Goal: Task Accomplishment & Management: Manage account settings

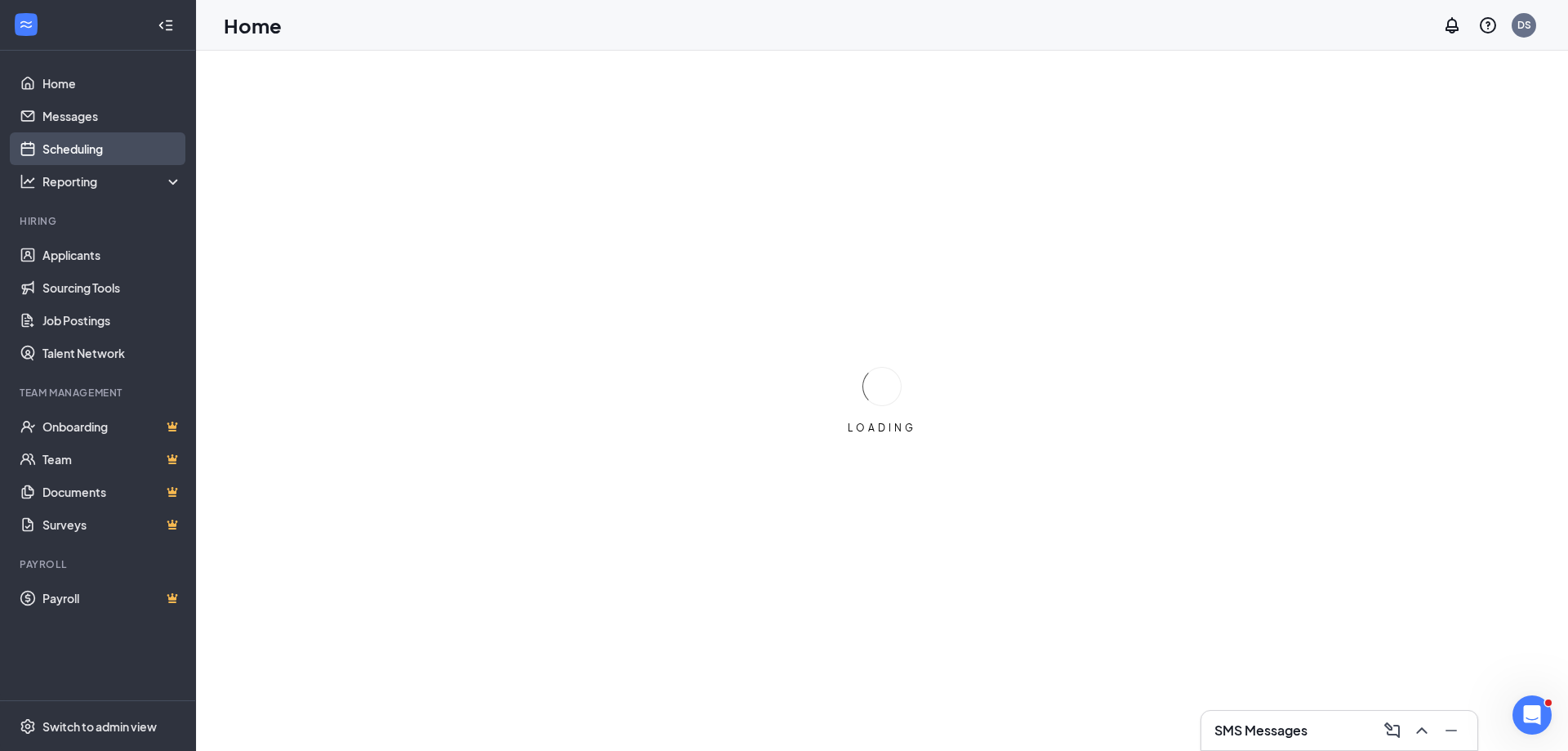
click at [102, 153] on link "Scheduling" at bounding box center [112, 148] width 140 height 33
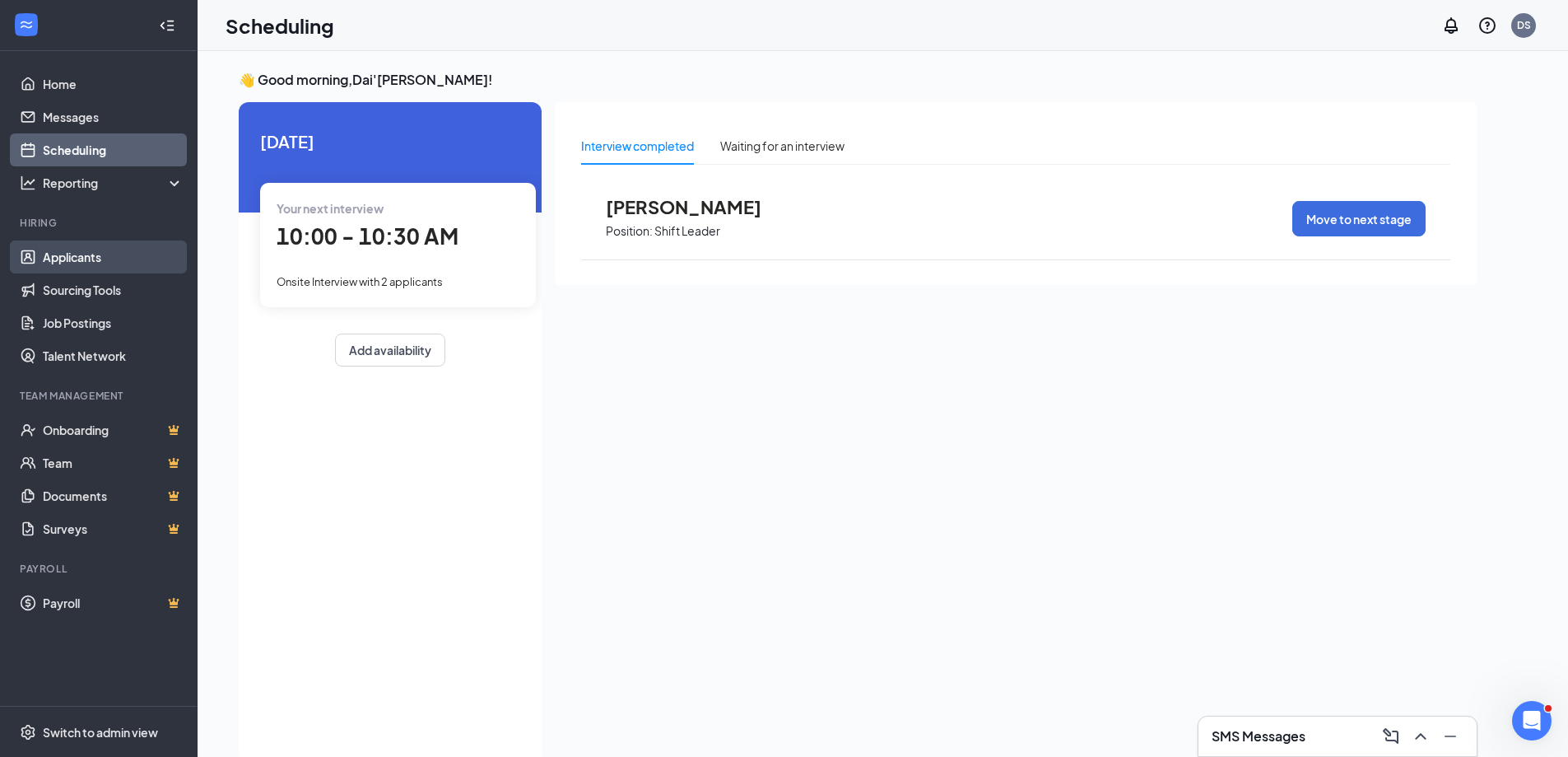
click at [73, 259] on link "Applicants" at bounding box center [113, 256] width 141 height 33
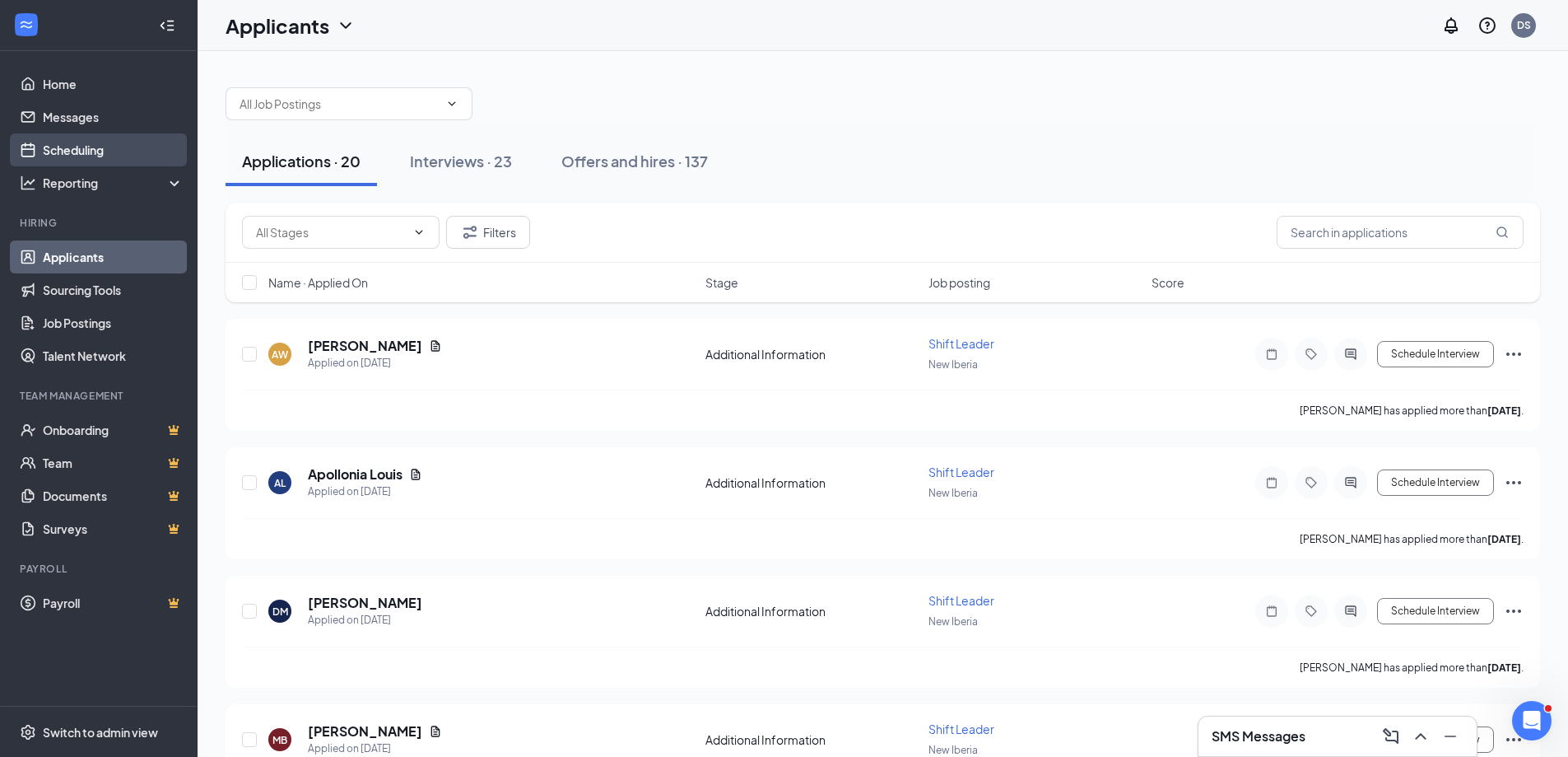
click at [93, 151] on link "Scheduling" at bounding box center [113, 149] width 141 height 33
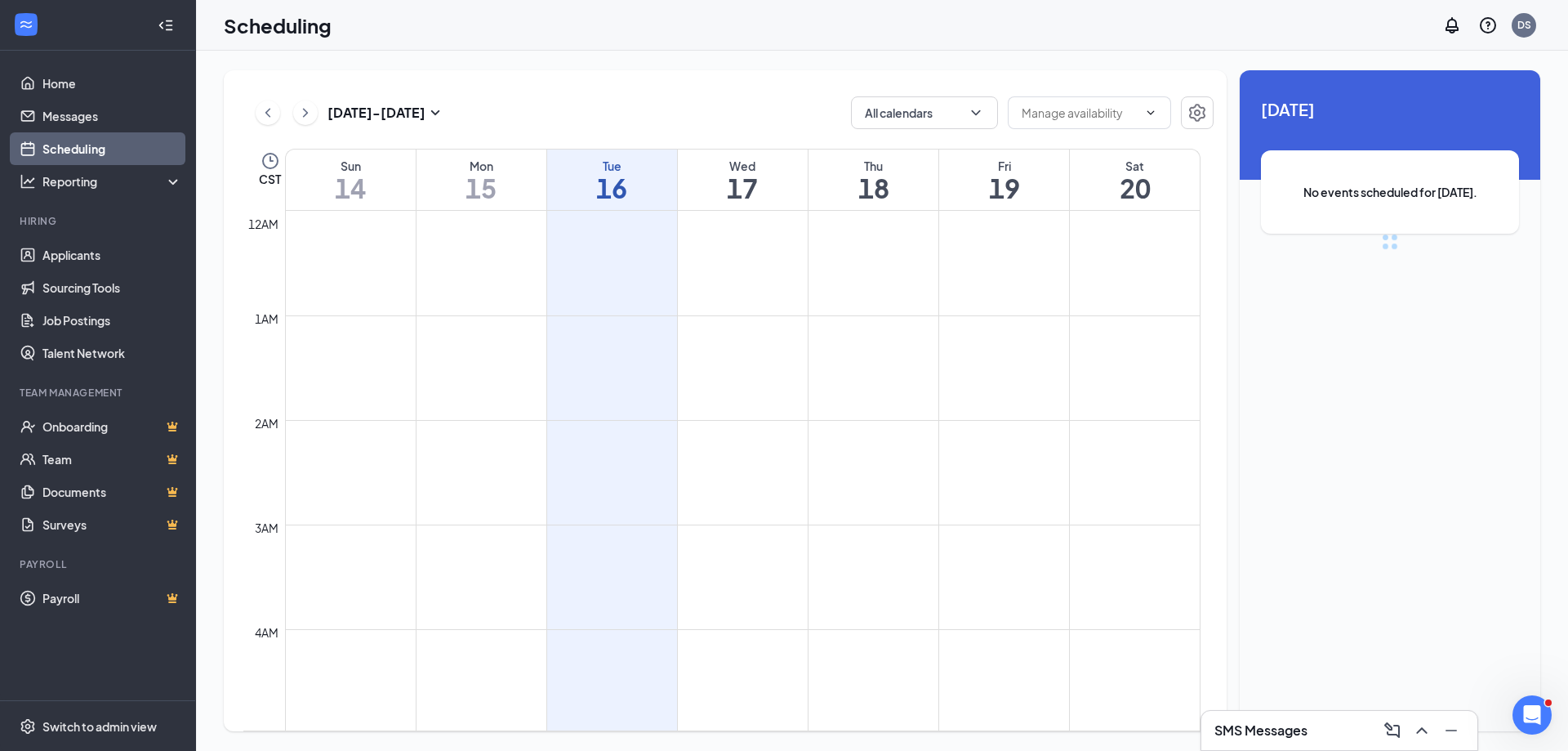
scroll to position [803, 0]
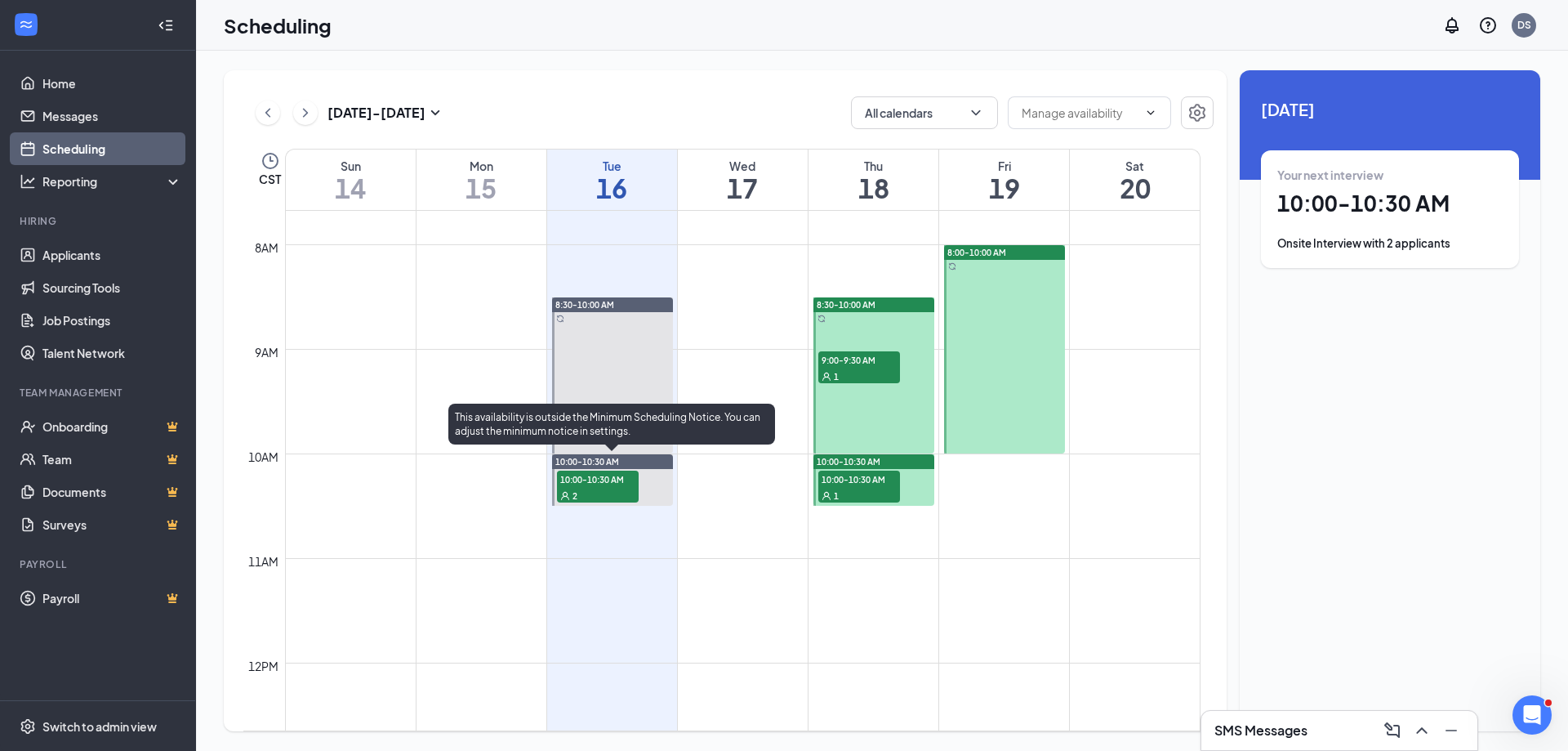
click at [590, 486] on span "10:00-10:30 AM" at bounding box center [598, 478] width 82 height 16
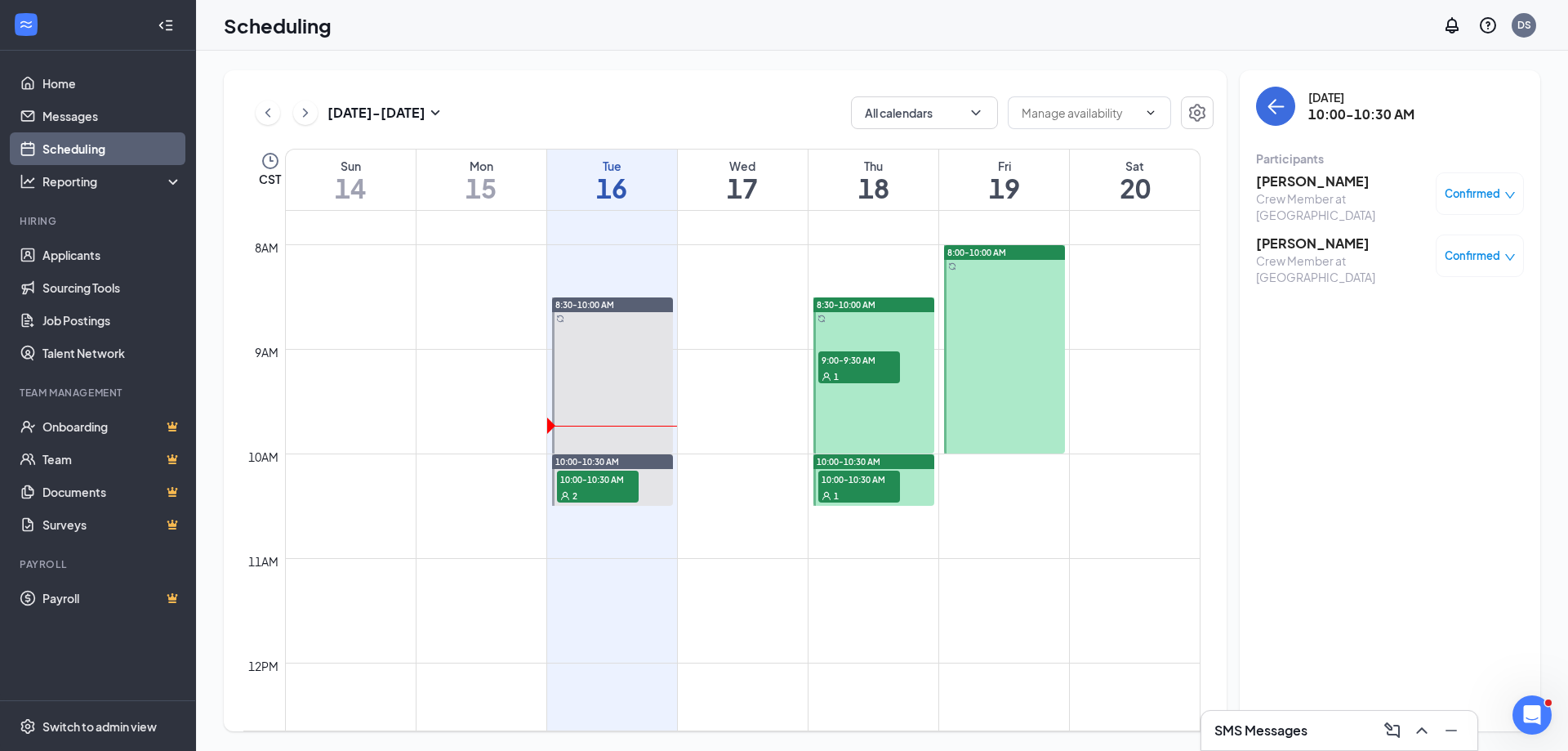
click at [1315, 235] on h3 "[PERSON_NAME]" at bounding box center [1341, 243] width 171 height 18
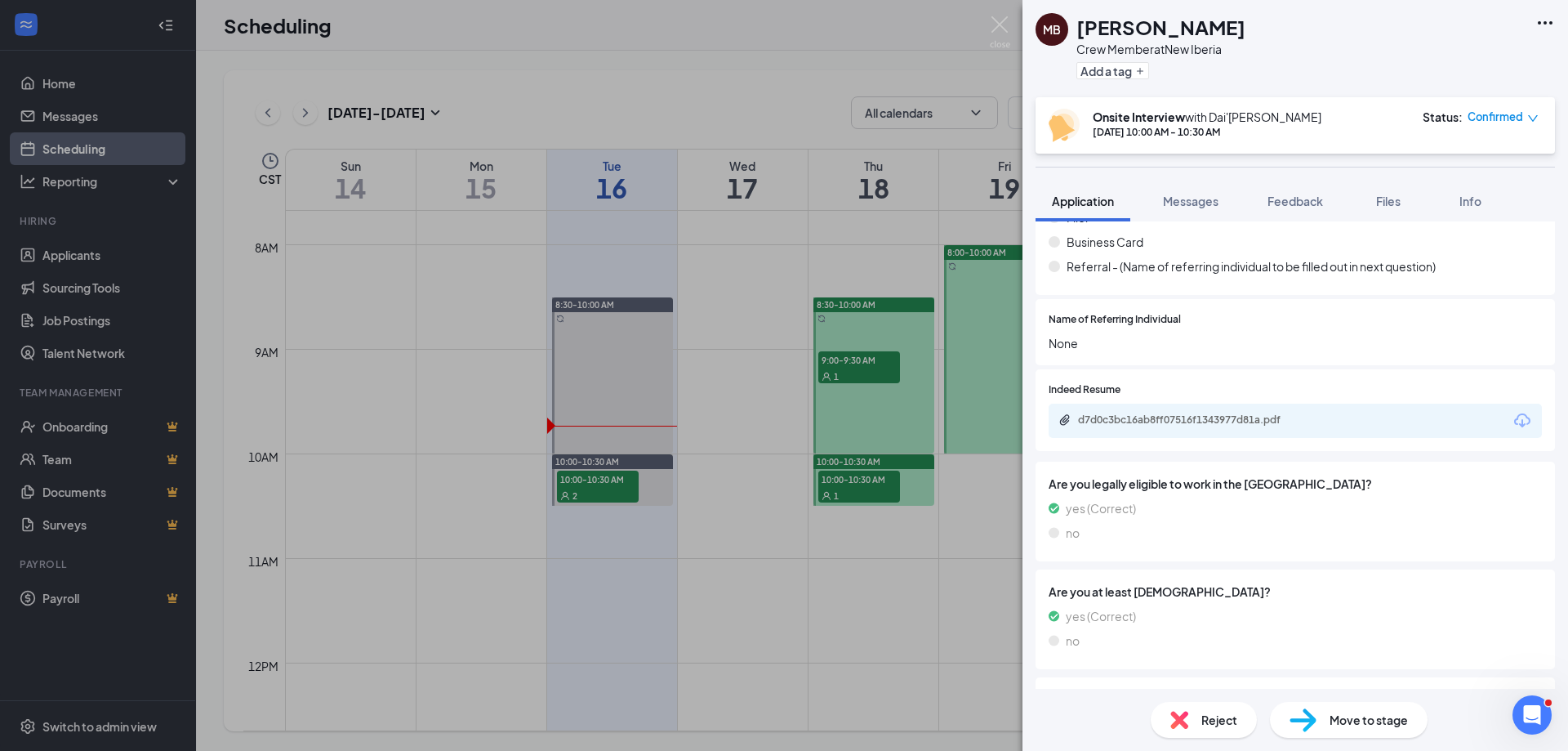
scroll to position [471, 0]
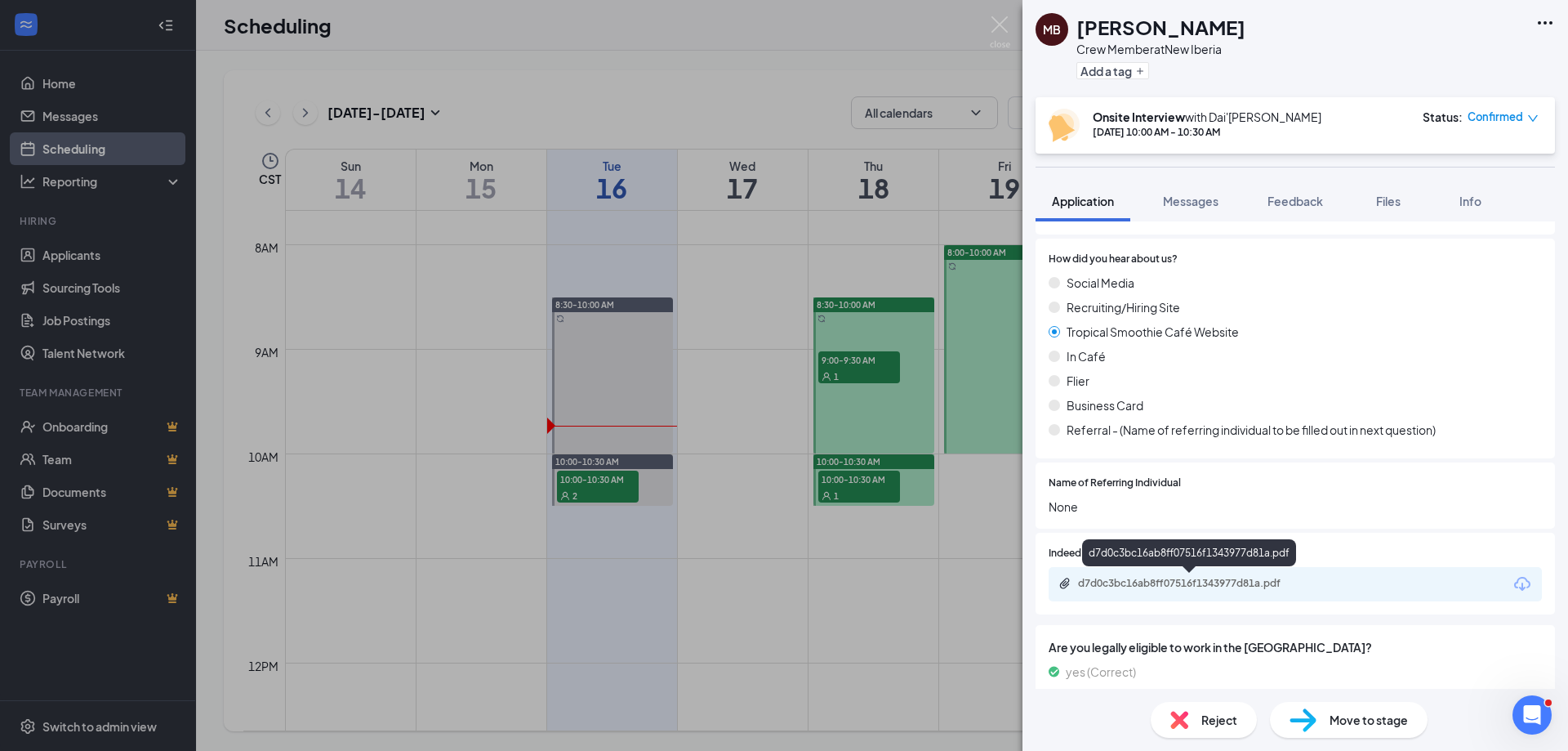
click at [1198, 586] on div "d7d0c3bc16ab8ff07516f1343977d81a.pdf" at bounding box center [1193, 582] width 228 height 13
drag, startPoint x: 809, startPoint y: 155, endPoint x: 824, endPoint y: 156, distance: 15.0
click at [815, 154] on div "MB [PERSON_NAME] Crew Member at [GEOGRAPHIC_DATA] Add a tag Onsite Interview wi…" at bounding box center [784, 376] width 1568 height 751
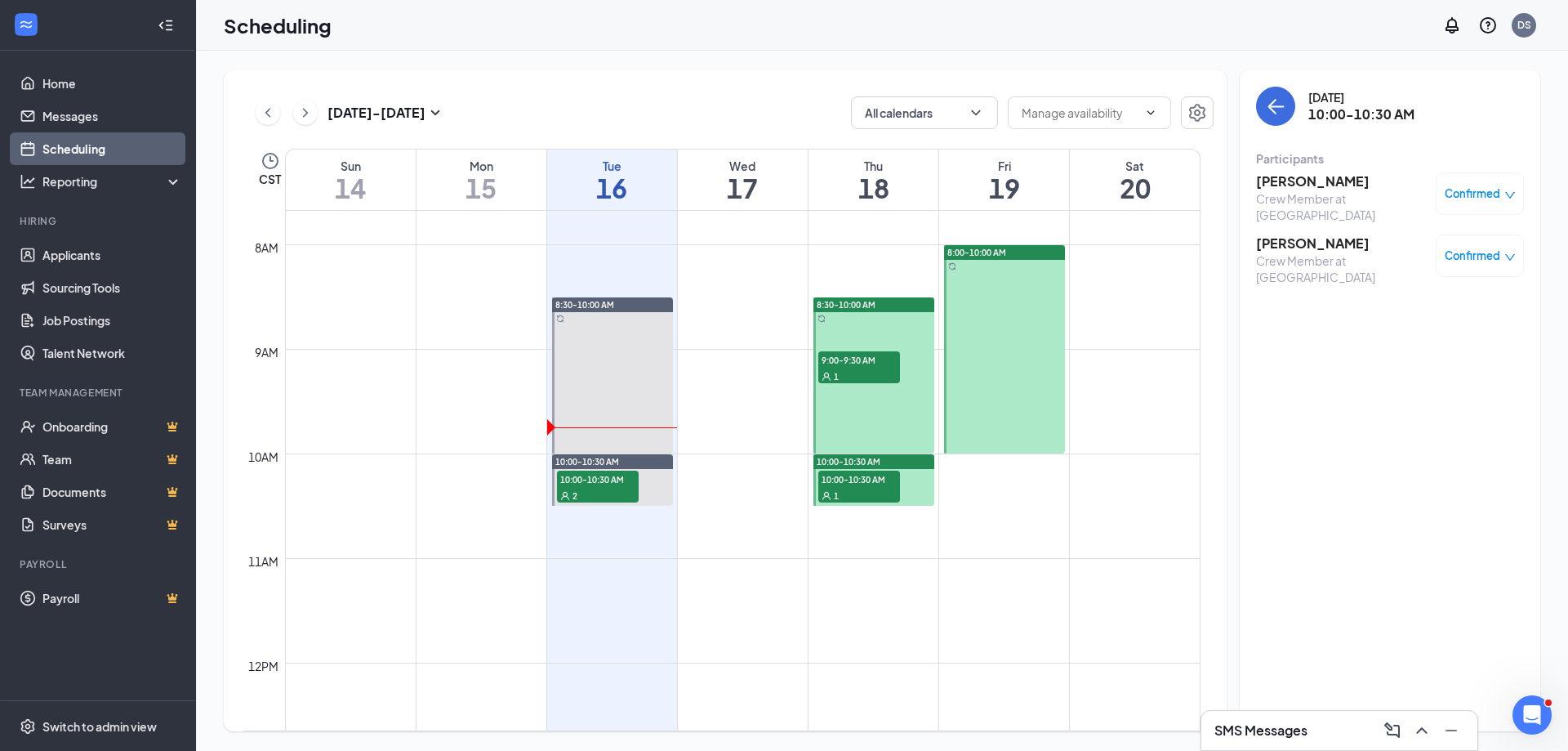
click at [1309, 195] on div "Crew Member at [GEOGRAPHIC_DATA]" at bounding box center [1341, 206] width 171 height 33
click at [1298, 174] on h3 "[PERSON_NAME]" at bounding box center [1341, 181] width 171 height 18
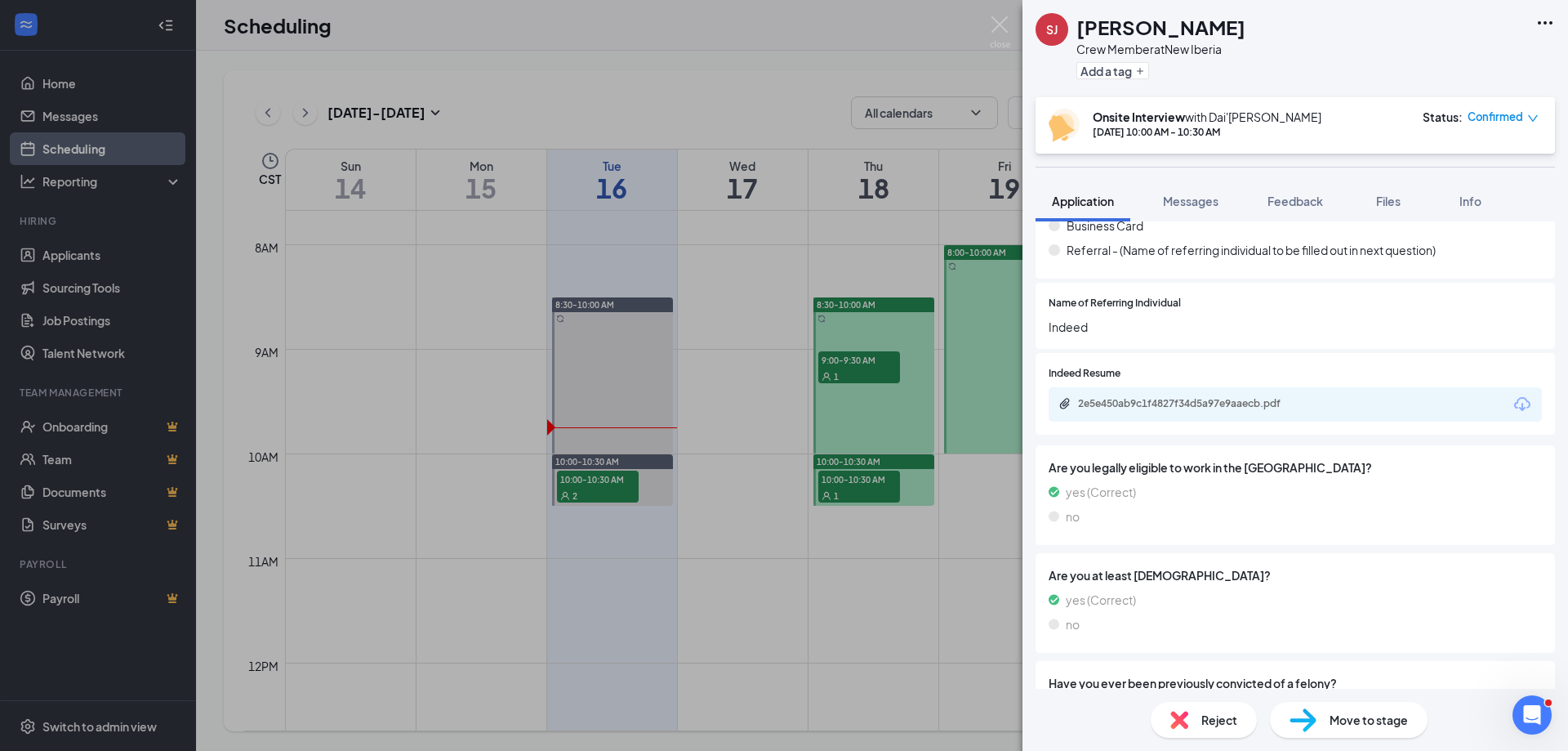
scroll to position [636, 0]
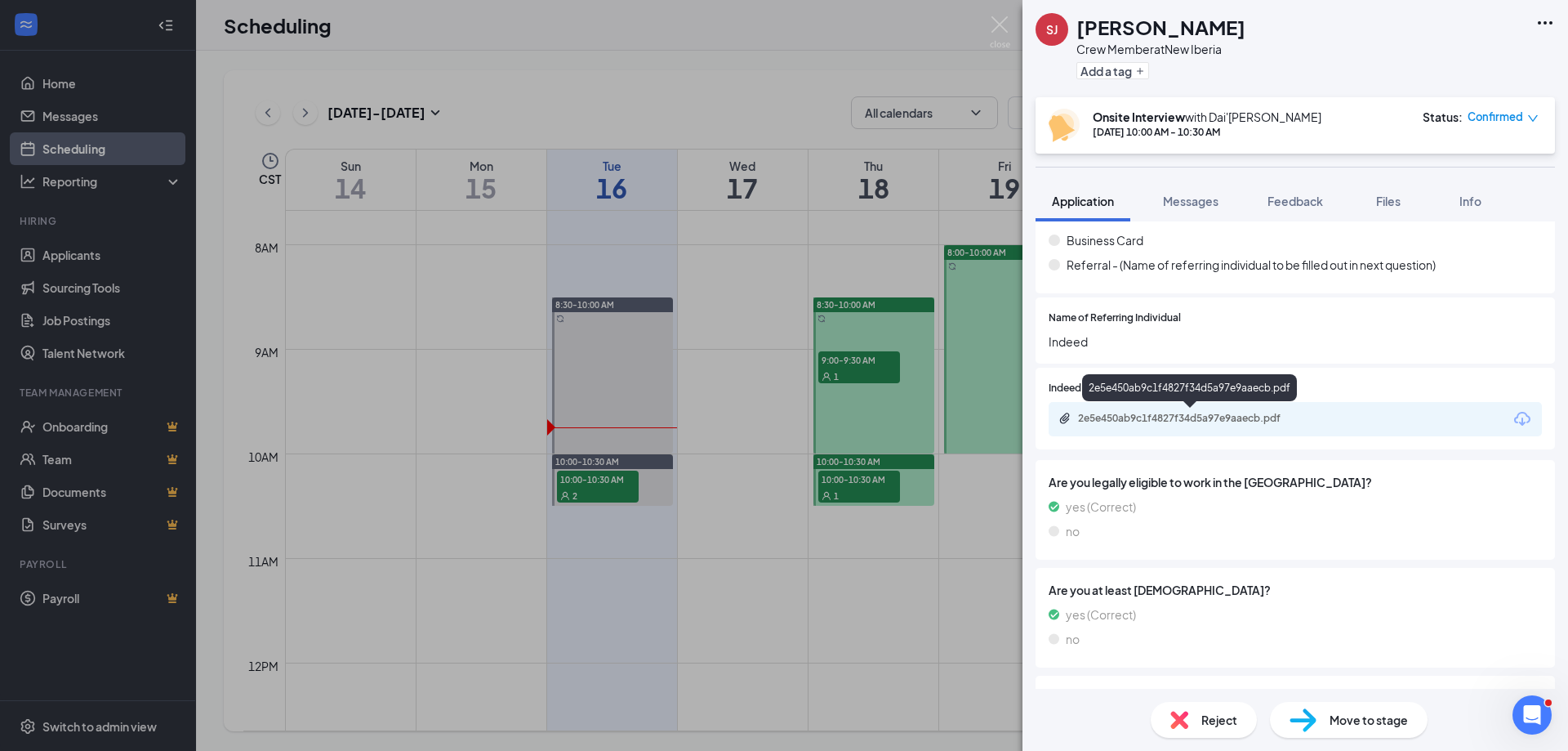
click at [1217, 416] on div "2e5e450ab9c1f4827f34d5a97e9aaecb.pdf" at bounding box center [1193, 418] width 228 height 13
click at [887, 326] on div "[PERSON_NAME] Crew Member at [GEOGRAPHIC_DATA] Add a tag Onsite Interview with …" at bounding box center [784, 376] width 1568 height 751
